Goal: Find specific page/section: Find specific page/section

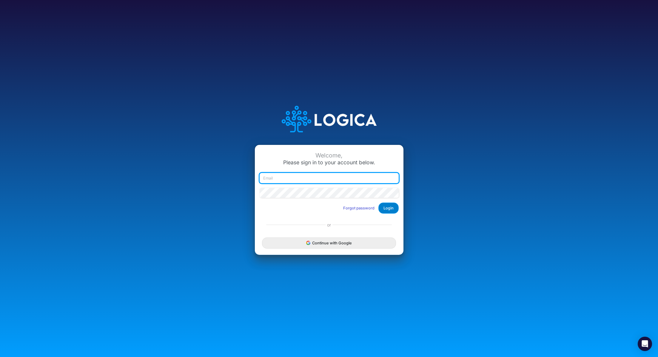
type input "renato.matsumoto@recargapay.com"
click at [389, 210] on button "Login" at bounding box center [388, 207] width 20 height 11
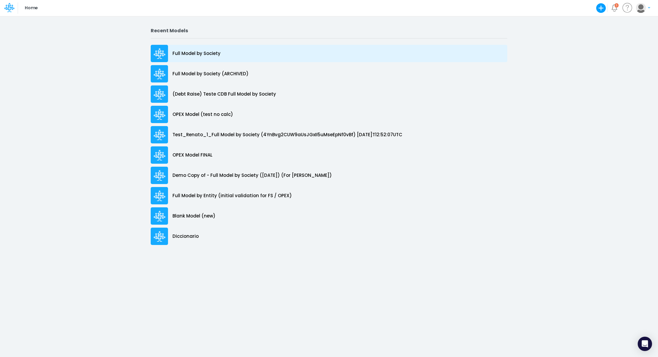
click at [207, 53] on p "Full Model by Society" at bounding box center [197, 53] width 48 height 7
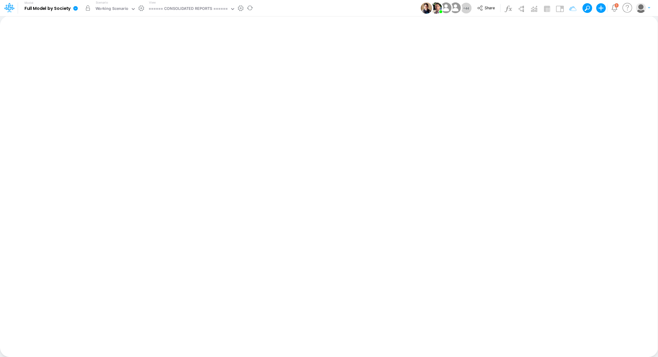
click at [85, 8] on button "button" at bounding box center [88, 8] width 11 height 11
click at [87, 10] on button "button" at bounding box center [88, 8] width 11 height 11
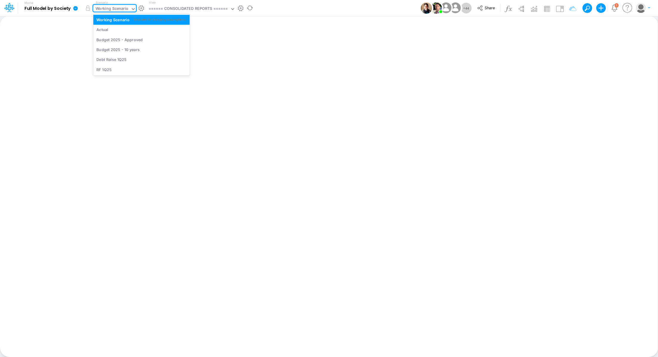
click at [115, 8] on div "Working Scenario" at bounding box center [112, 9] width 33 height 7
click at [118, 32] on div "Actual" at bounding box center [141, 30] width 90 height 6
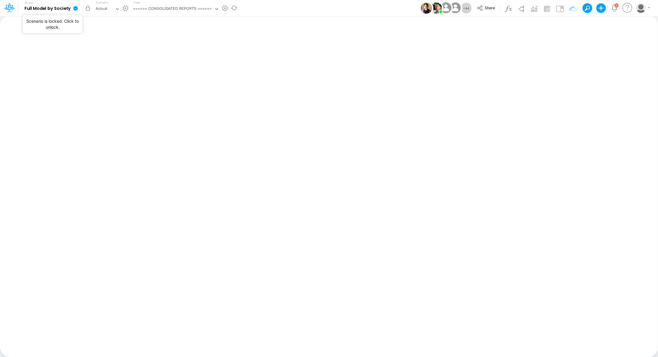
click at [88, 6] on button "button" at bounding box center [88, 8] width 11 height 11
click at [180, 6] on div "====== CONSOLIDATED REPORTS ======" at bounding box center [172, 9] width 79 height 7
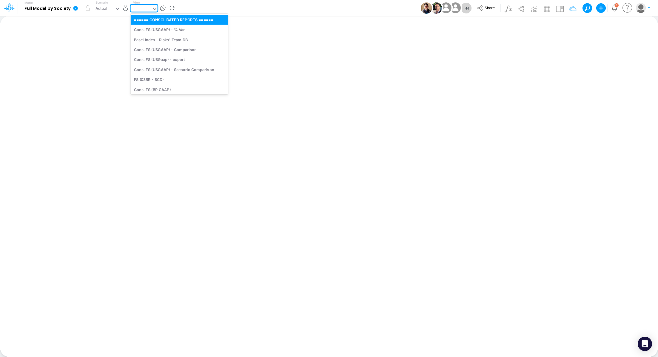
type input "riv"
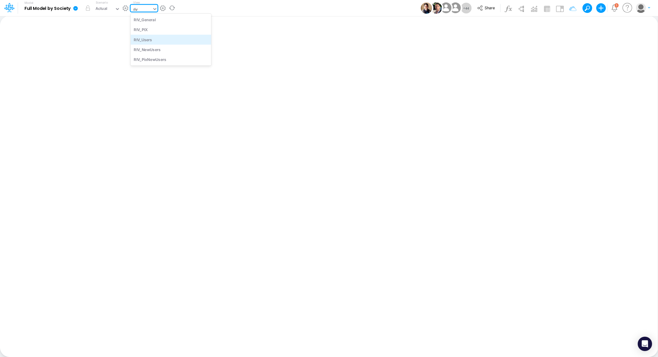
click at [164, 39] on div "RIV_Users" at bounding box center [171, 40] width 81 height 10
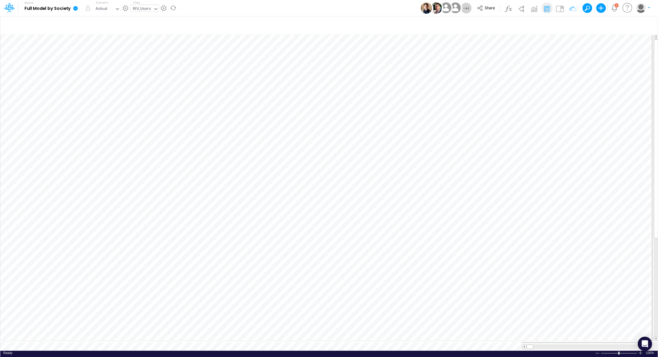
scroll to position [3, 1]
click at [147, 7] on div "RIV_Users" at bounding box center [142, 9] width 18 height 7
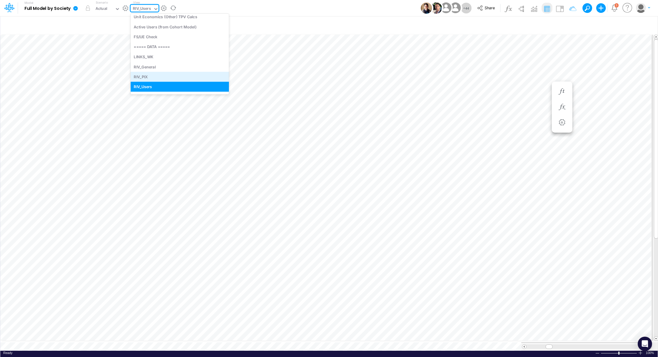
click at [141, 74] on div "RIV_PIX" at bounding box center [180, 77] width 98 height 10
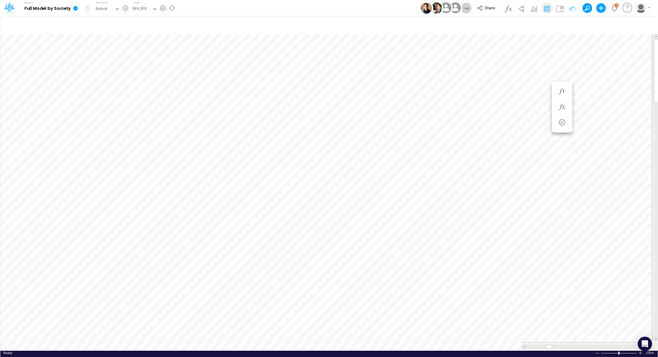
scroll to position [3, 1]
click at [141, 5] on div "RIV_PIX" at bounding box center [141, 9] width 21 height 9
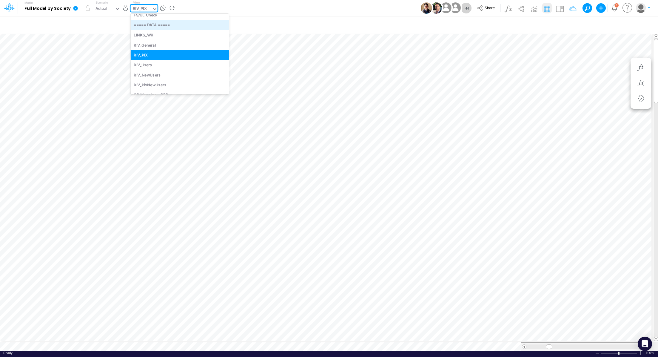
scroll to position [981, 0]
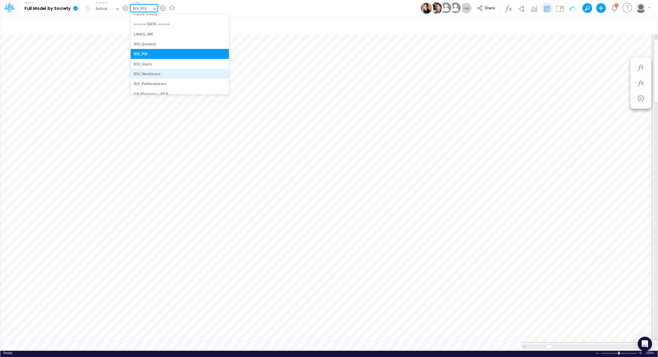
click at [187, 77] on div "RIV_NewUsers" at bounding box center [180, 74] width 98 height 10
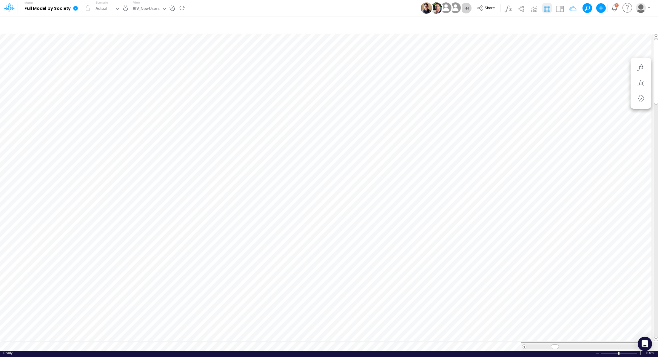
scroll to position [3, 1]
click at [138, 4] on label "View" at bounding box center [136, 2] width 7 height 4
click at [139, 9] on div "RIV_NewUsers" at bounding box center [146, 9] width 27 height 7
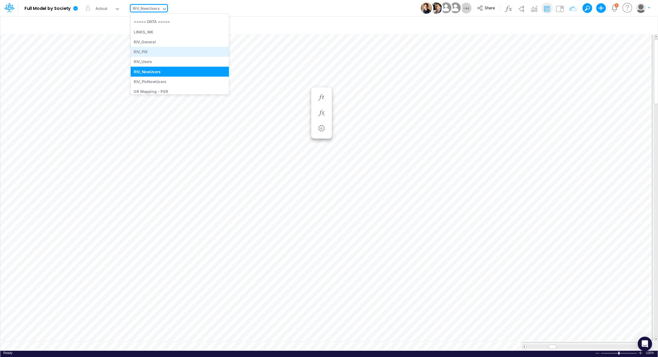
scroll to position [985, 0]
click at [179, 80] on div "RIV_PixNewUsers" at bounding box center [180, 80] width 98 height 10
